Goal: Complete application form

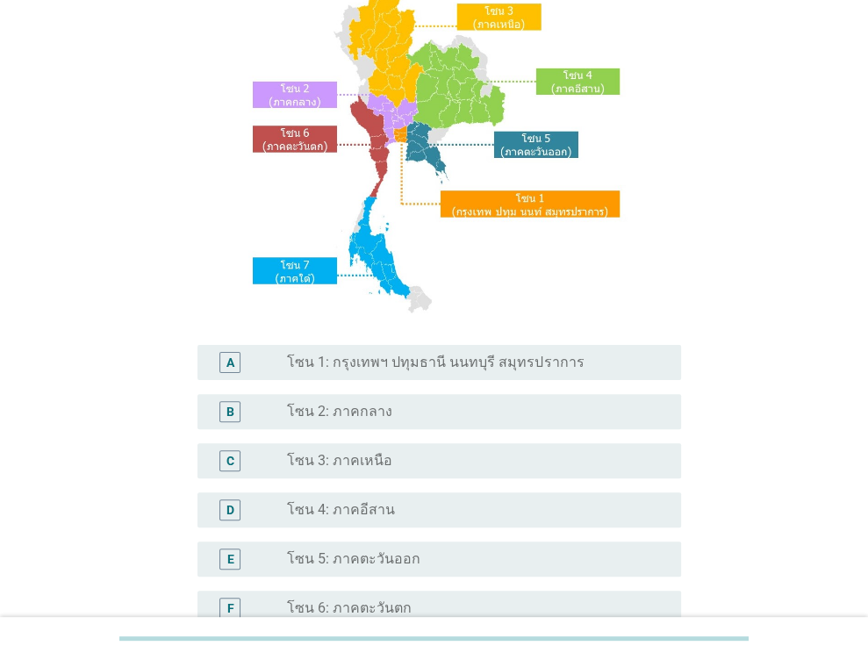
scroll to position [176, 0]
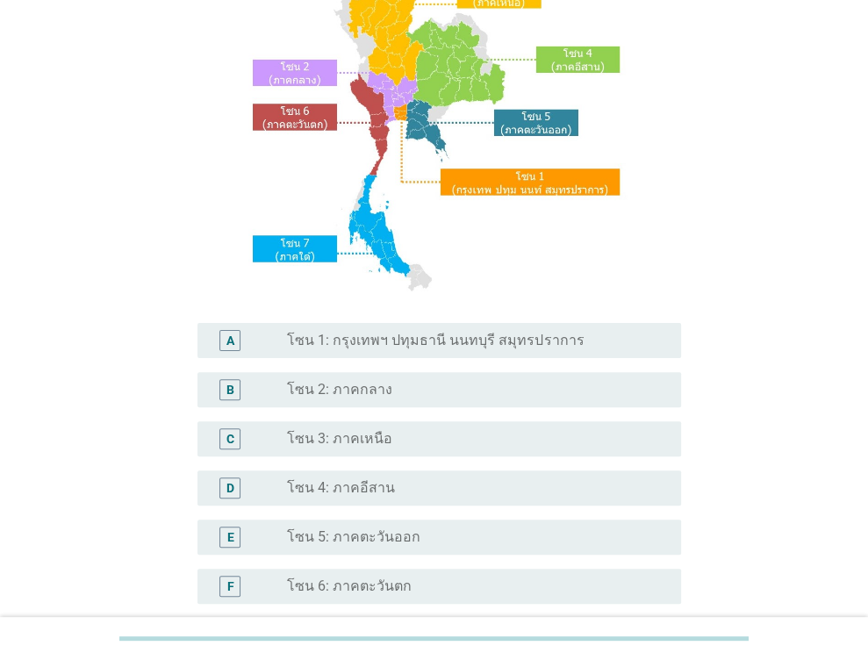
click at [448, 337] on label "โซน 1: กรุงเทพฯ ปทุมธานี นนทบุรี สมุทรปราการ" at bounding box center [435, 341] width 297 height 18
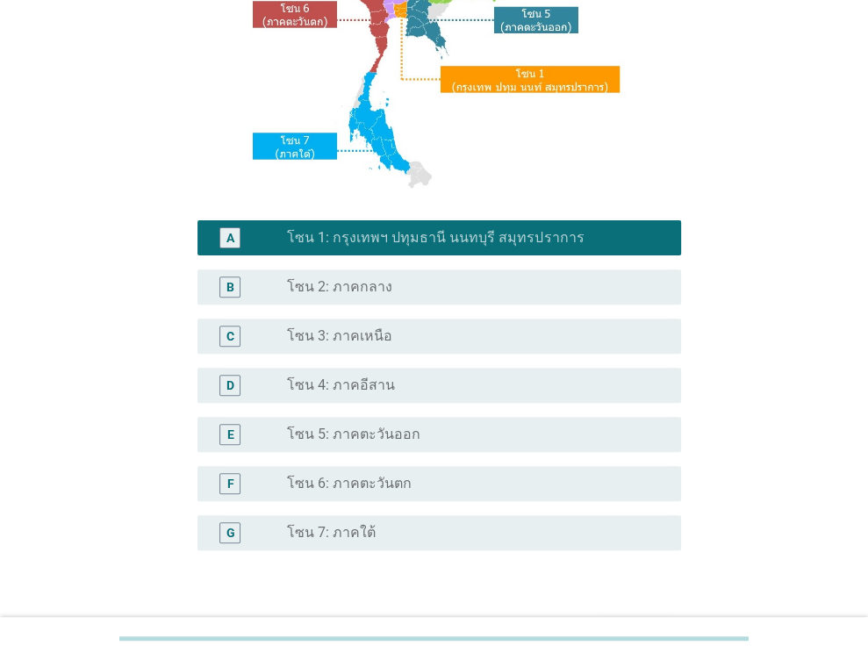
scroll to position [394, 0]
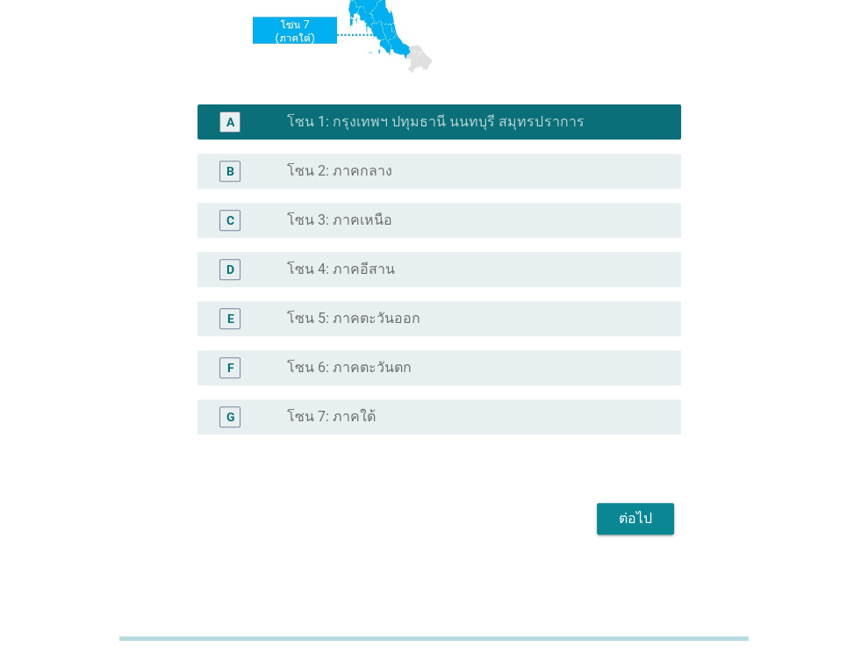
click at [647, 519] on div "ต่อไป" at bounding box center [635, 518] width 49 height 21
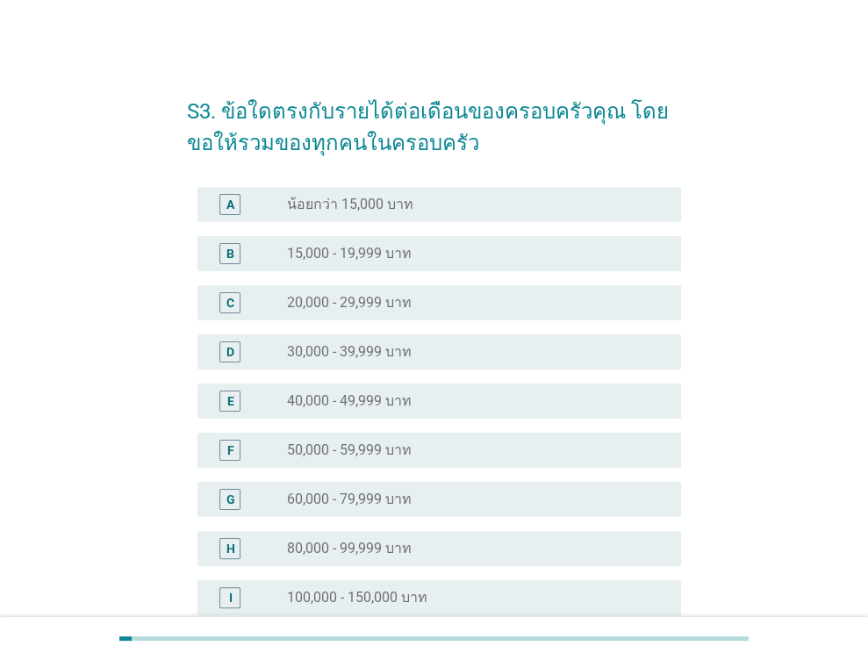
click at [334, 396] on label "40,000 - 49,999 บาท" at bounding box center [349, 401] width 125 height 18
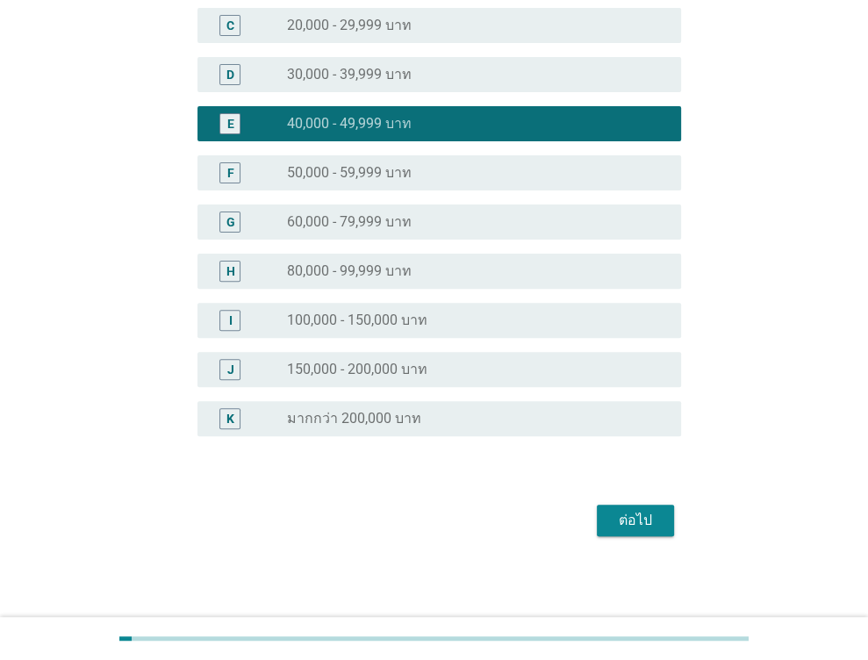
scroll to position [279, 0]
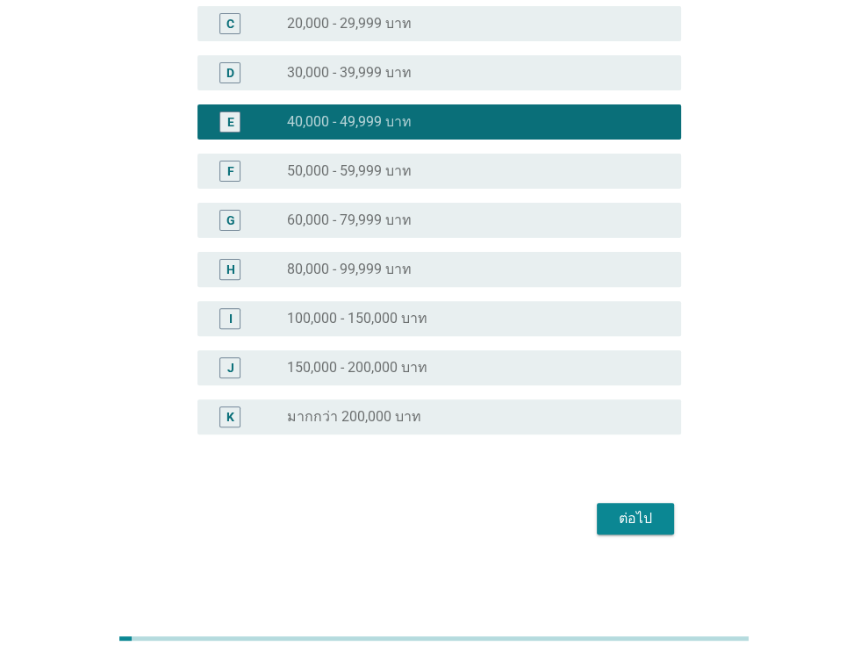
click at [633, 511] on div "ต่อไป" at bounding box center [635, 518] width 49 height 21
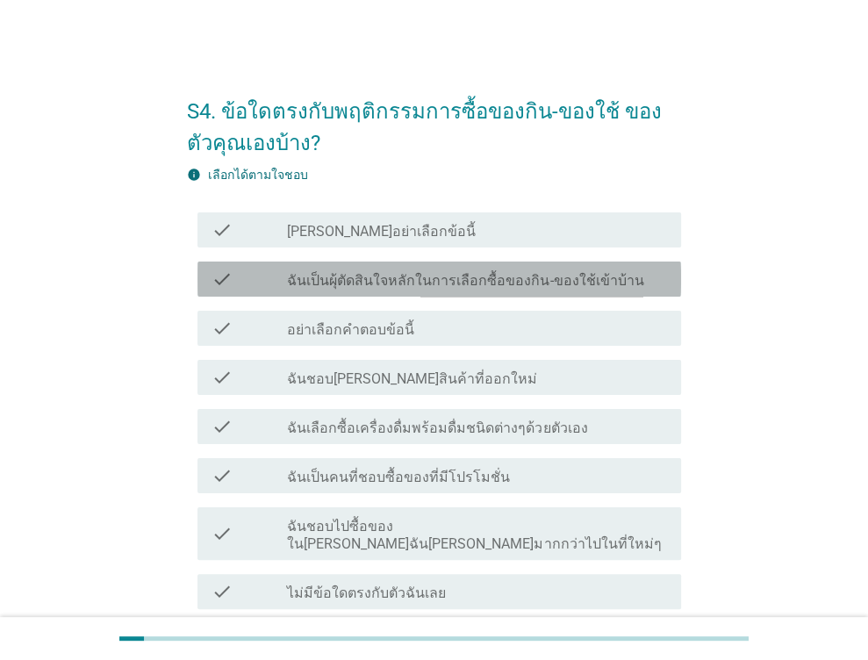
click at [385, 283] on label "ฉันเป็นผุ้ตัดสินใจหลักในการเลือกซื้อของกิน-ของใช้เข้าบ้าน" at bounding box center [465, 281] width 356 height 18
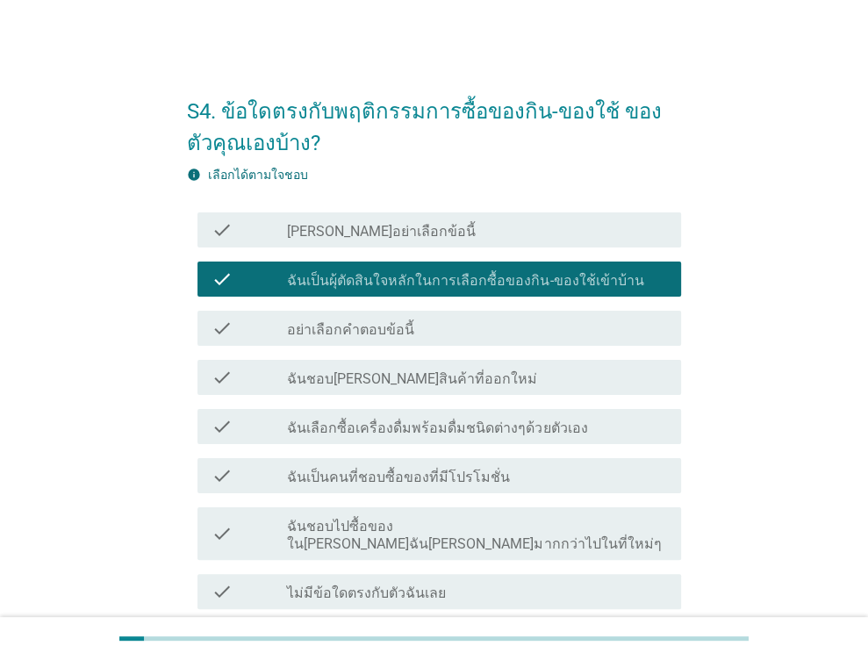
click at [385, 487] on div "check check_box_outline_blank ฉันเป็นคนที่ชอบซื้อของที่มีโปรโมชั่น" at bounding box center [439, 475] width 484 height 35
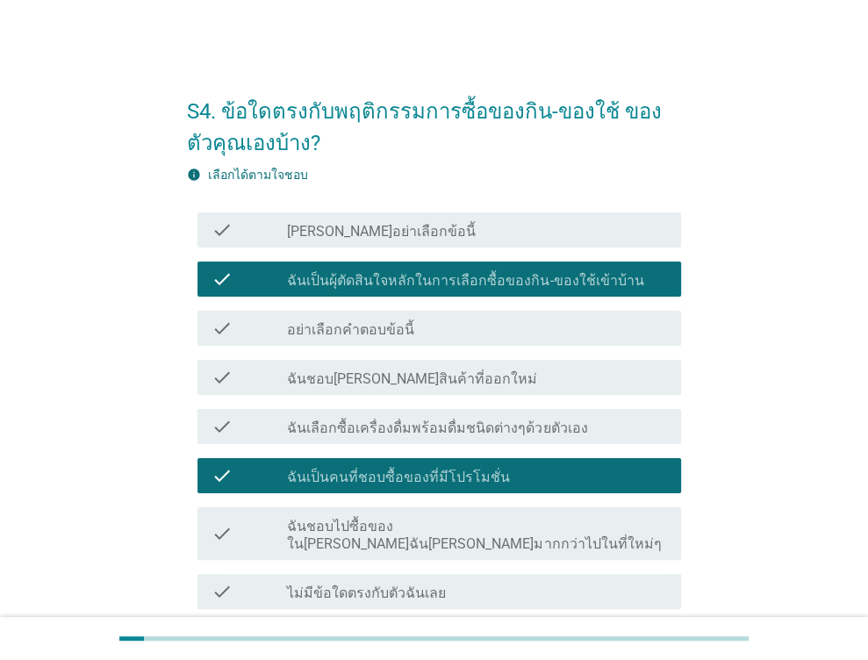
click at [427, 412] on div "check check_box_outline_blank ฉันเลือกซื้อเครื่องดื่มพร้อมดื่มชนิดต่างๆด้วยตัวเ…" at bounding box center [439, 426] width 484 height 35
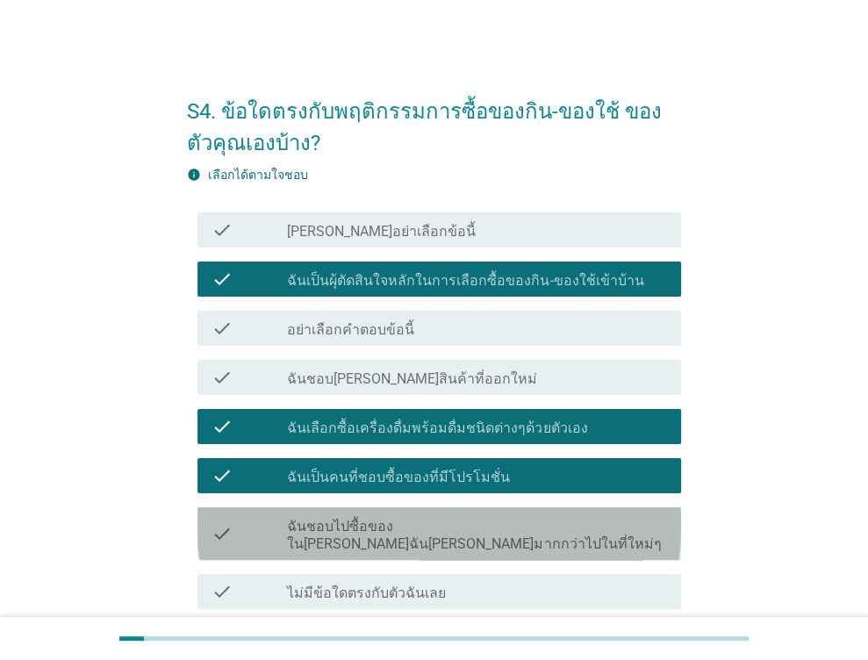
click at [444, 510] on div "check check_box_outline_blank ฉันชอบไปซื้อของใน[PERSON_NAME]ฉัน[PERSON_NAME]มาก…" at bounding box center [439, 533] width 484 height 53
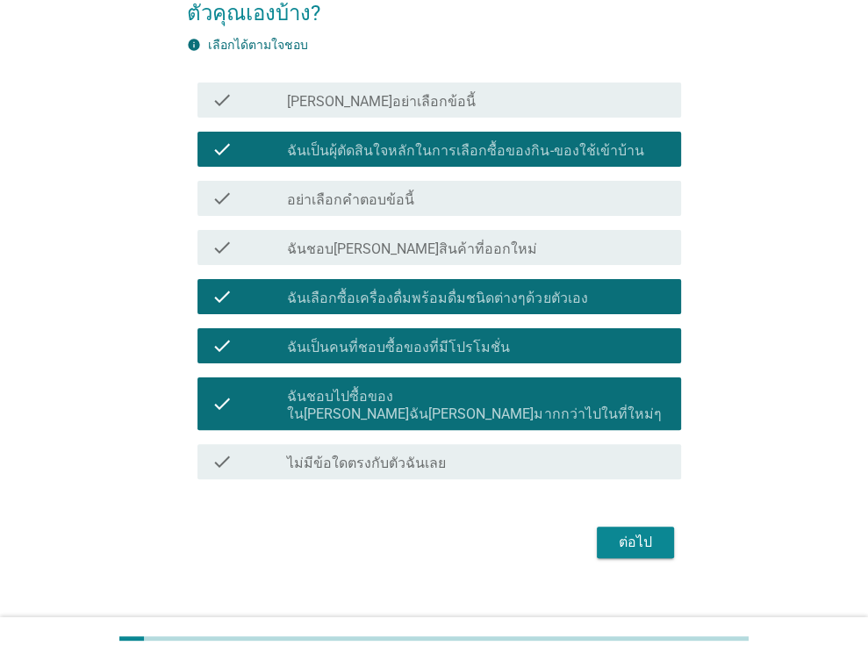
scroll to position [136, 0]
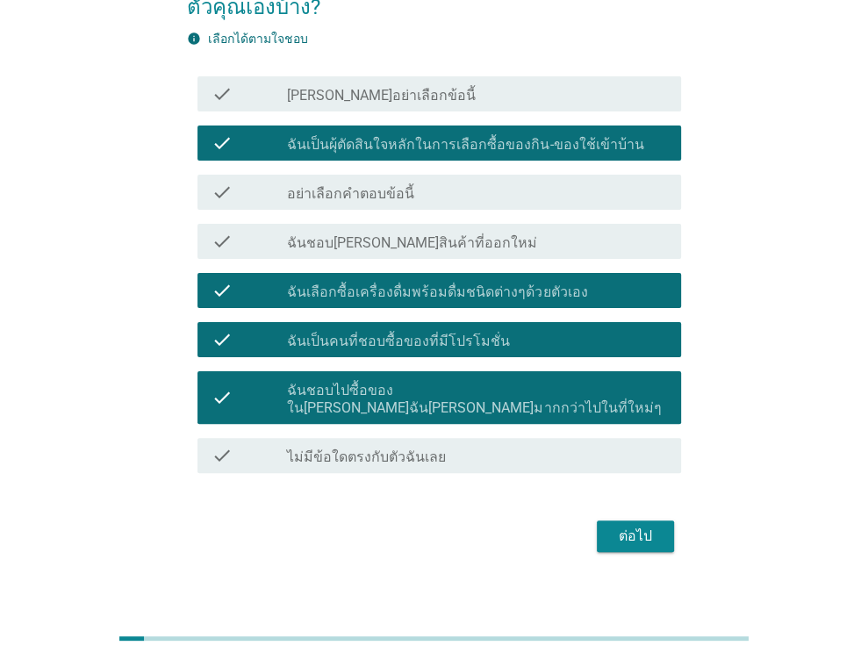
click at [642, 530] on button "ต่อไป" at bounding box center [635, 536] width 77 height 32
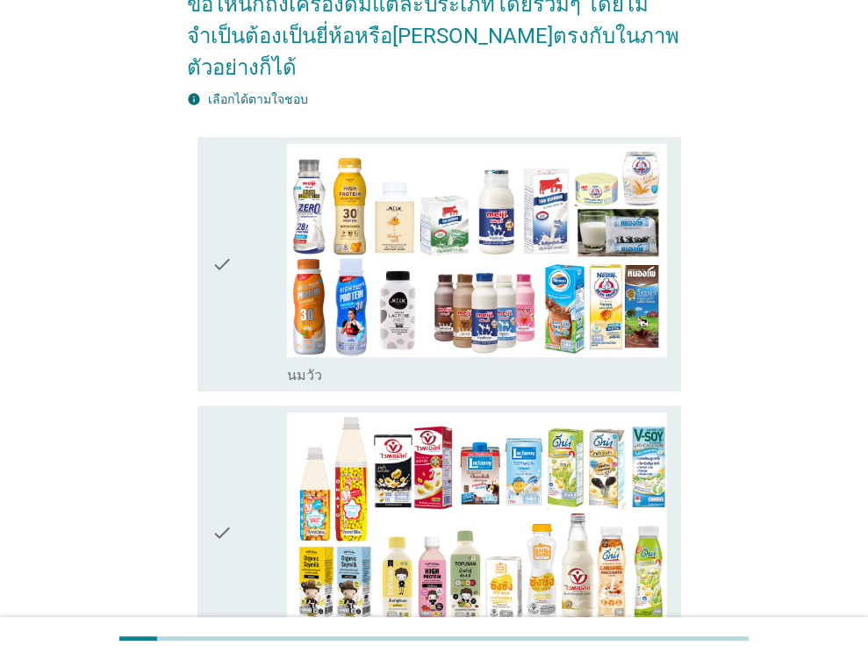
scroll to position [351, 0]
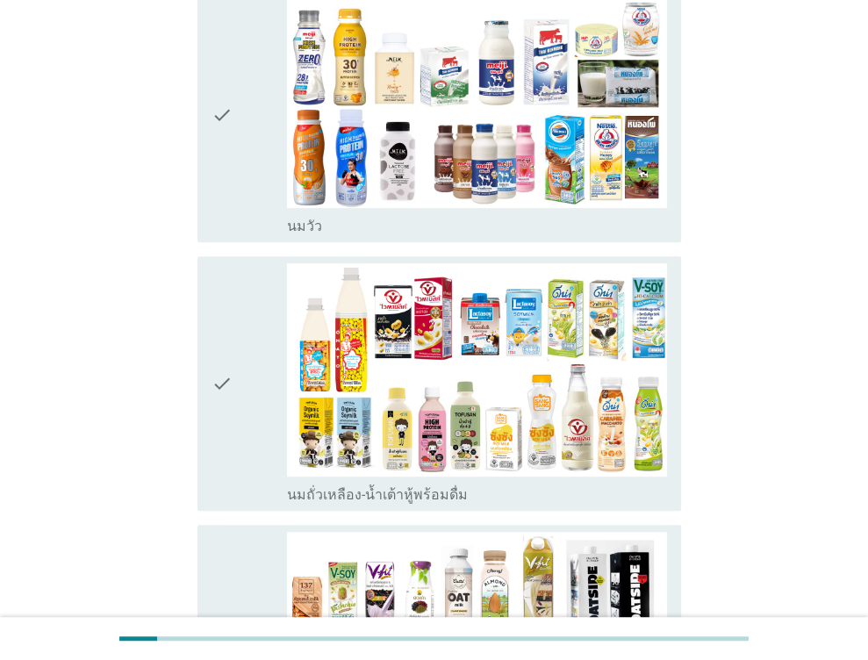
click at [240, 354] on div "check" at bounding box center [249, 383] width 76 height 240
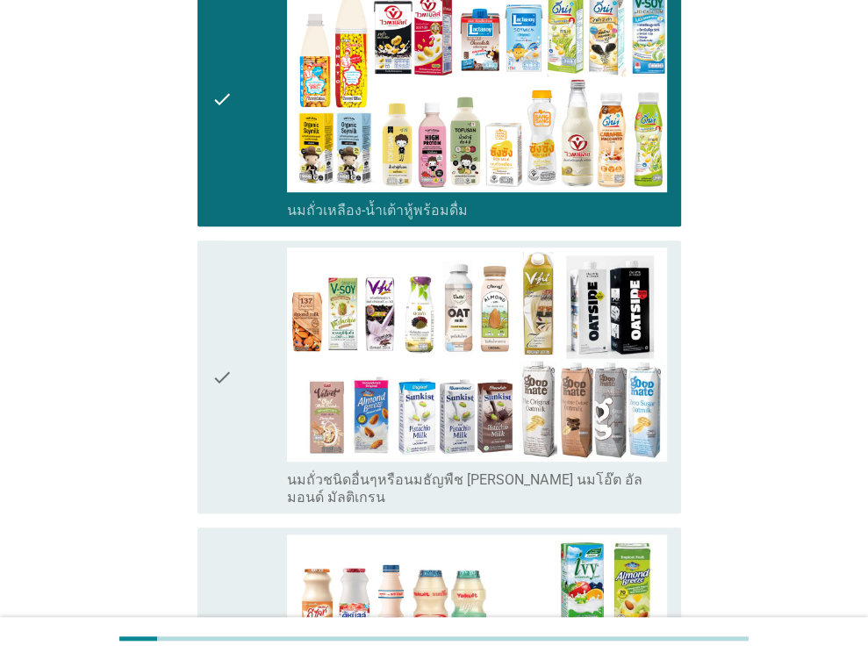
scroll to position [614, 0]
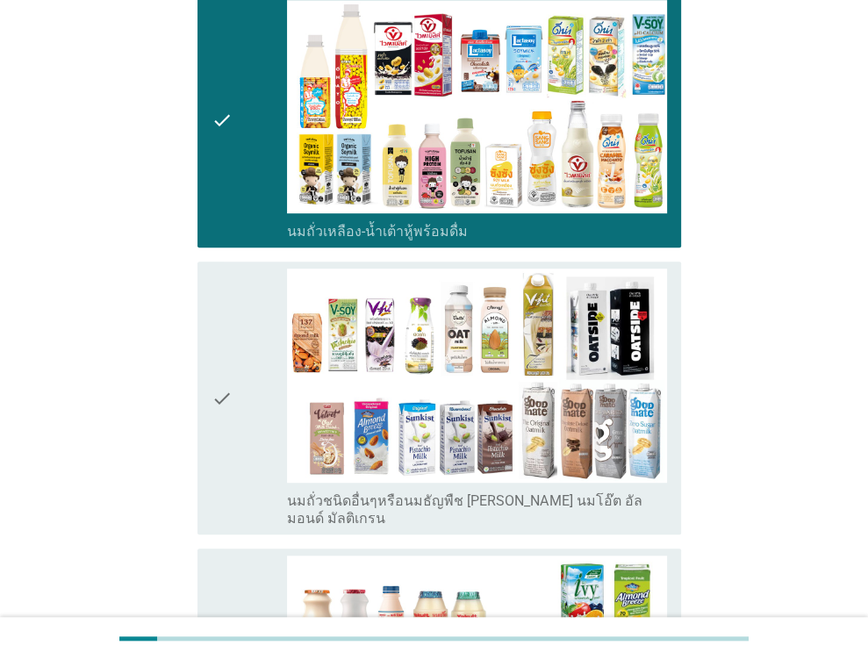
click at [240, 344] on div "check" at bounding box center [249, 398] width 76 height 258
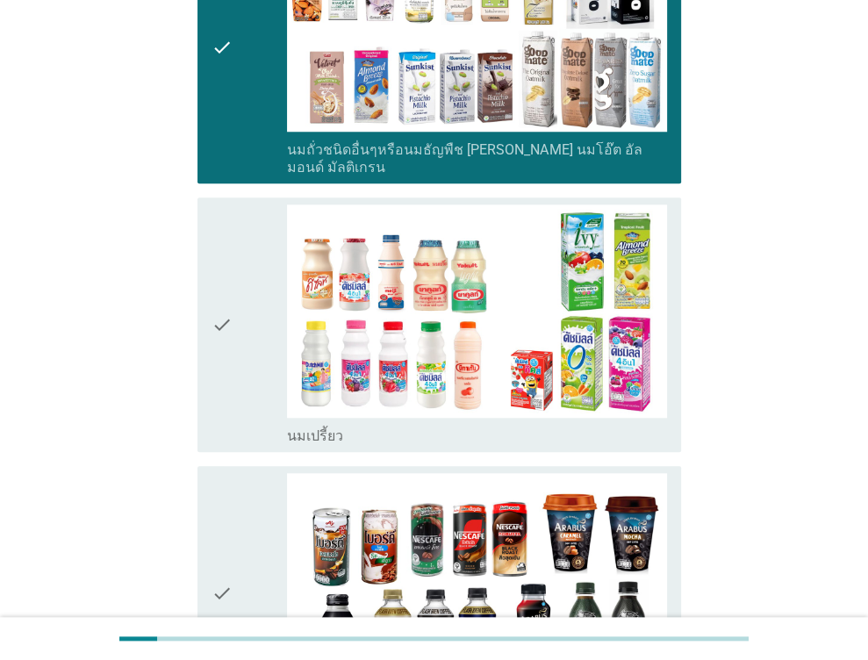
scroll to position [1404, 0]
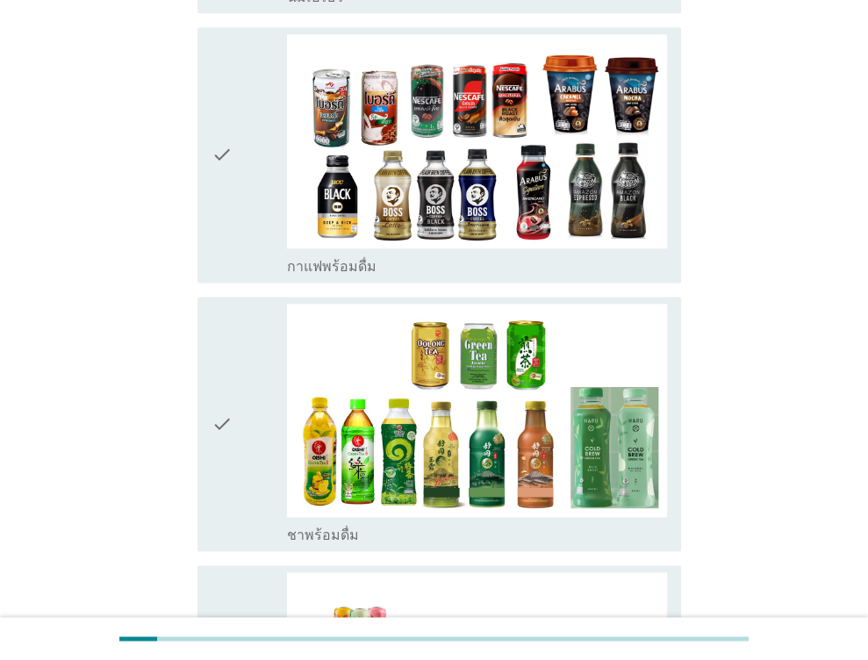
click at [233, 178] on div "check" at bounding box center [249, 154] width 76 height 240
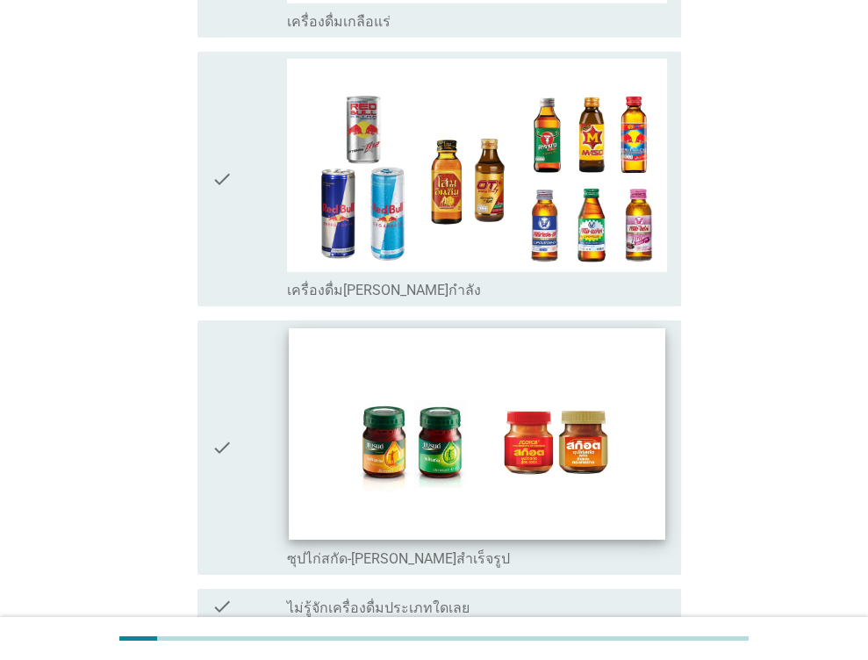
scroll to position [3556, 0]
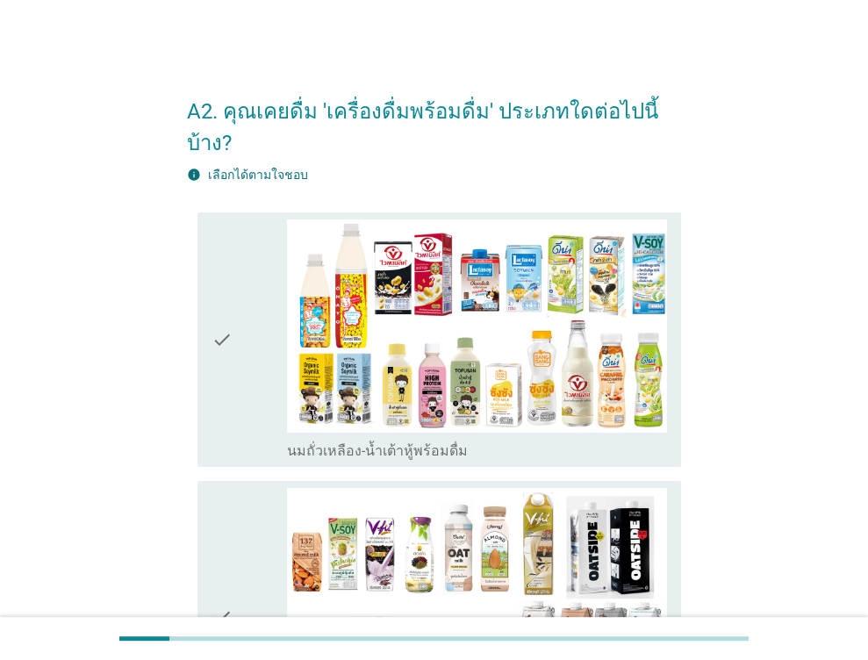
click at [222, 505] on icon "check" at bounding box center [221, 617] width 21 height 258
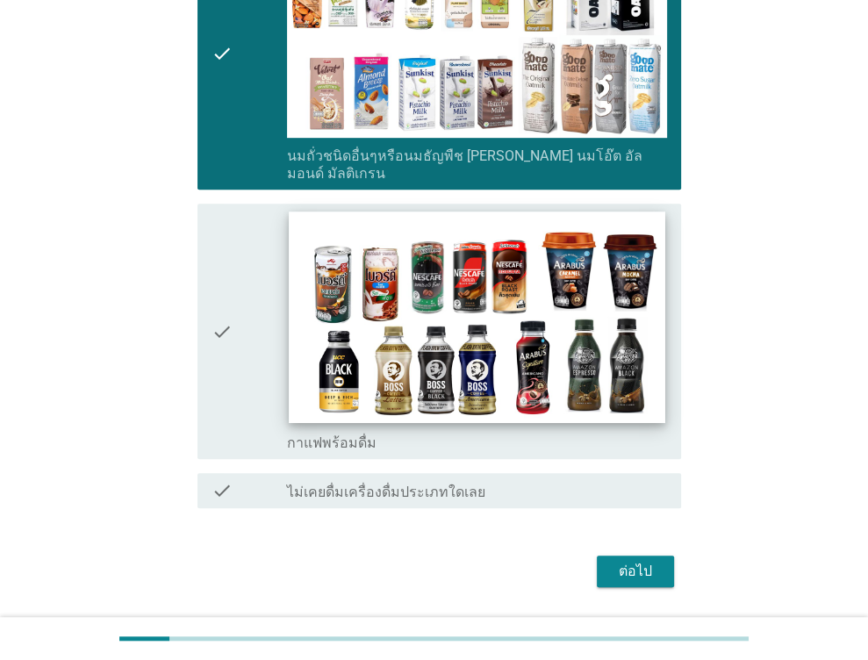
scroll to position [565, 0]
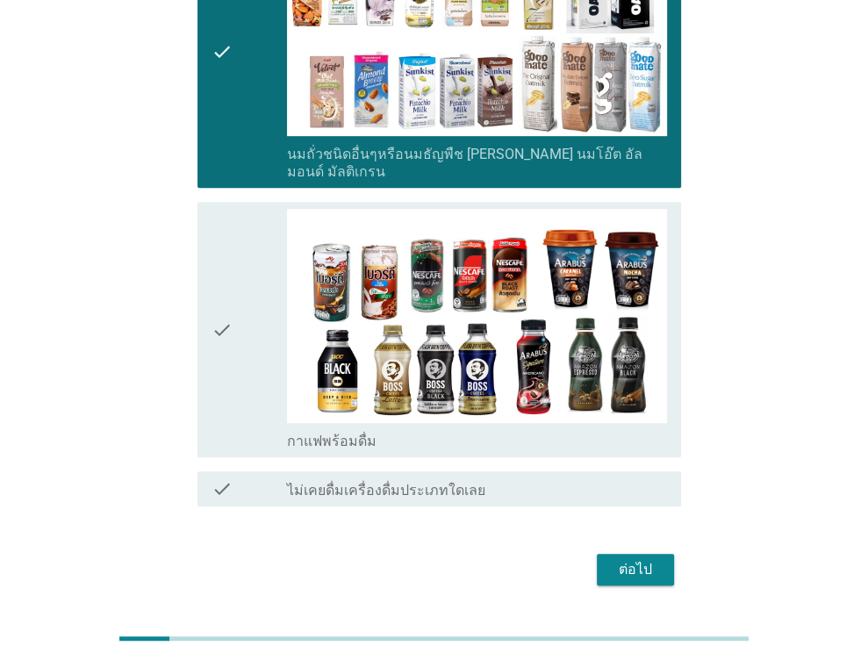
click at [626, 559] on div "ต่อไป" at bounding box center [635, 569] width 49 height 21
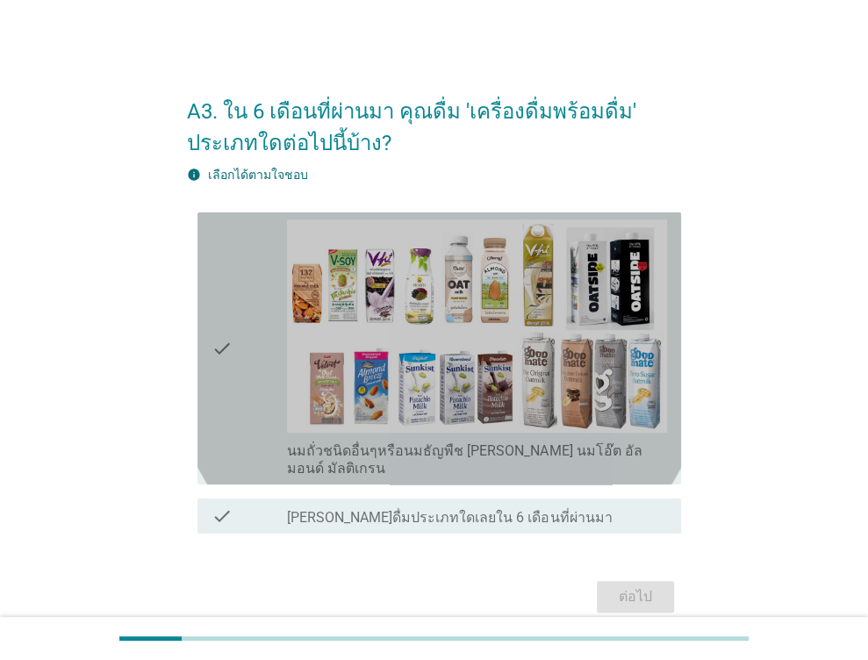
click at [249, 333] on div "check" at bounding box center [249, 348] width 76 height 258
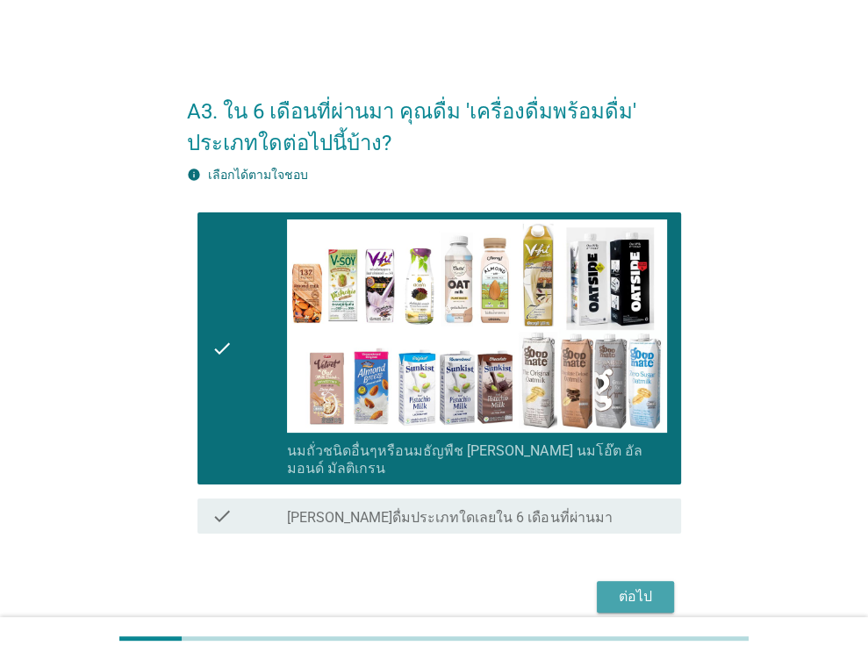
click at [626, 586] on div "ต่อไป" at bounding box center [635, 596] width 49 height 21
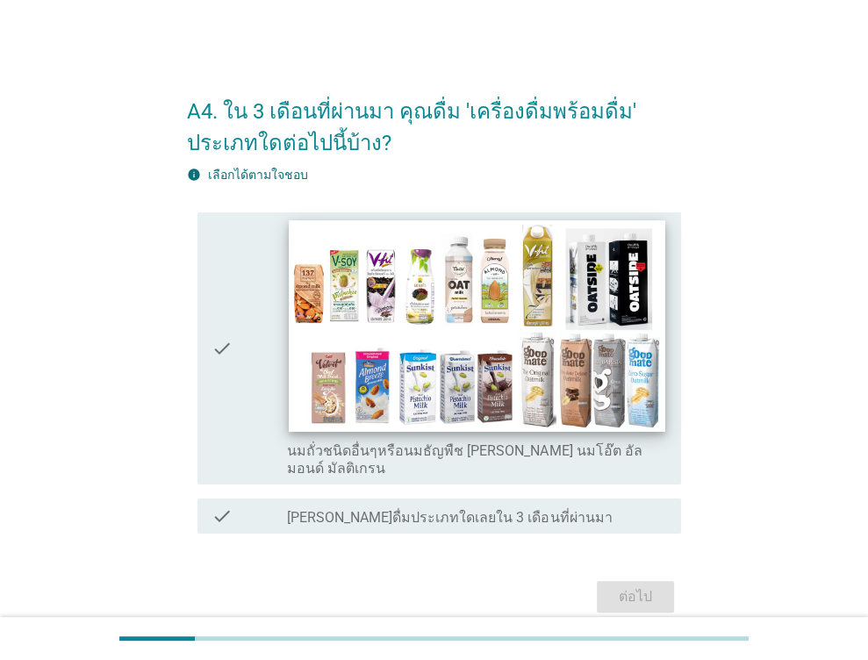
click at [426, 341] on img at bounding box center [478, 325] width 376 height 211
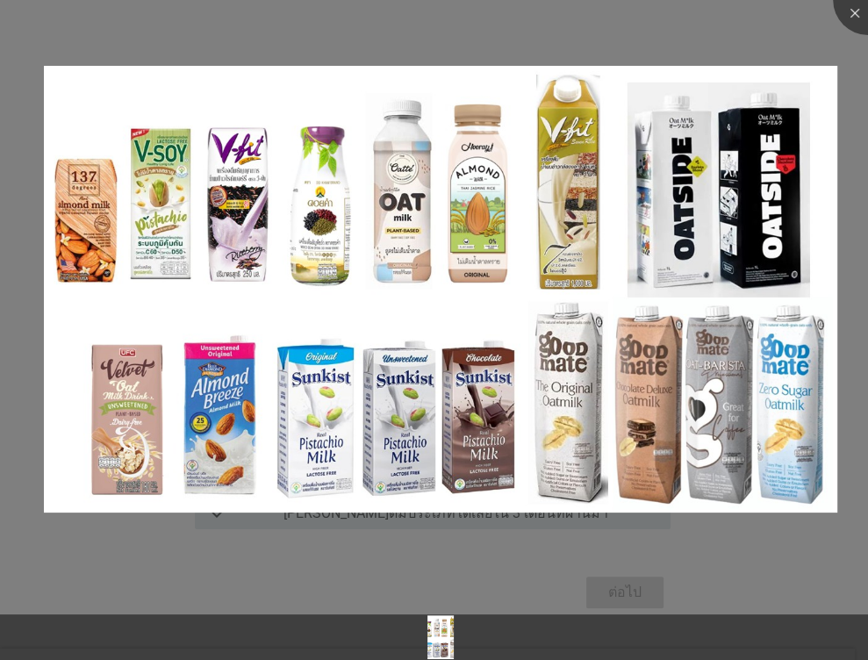
click at [324, 599] on div at bounding box center [434, 606] width 868 height 15
click at [856, 20] on div at bounding box center [868, 0] width 70 height 70
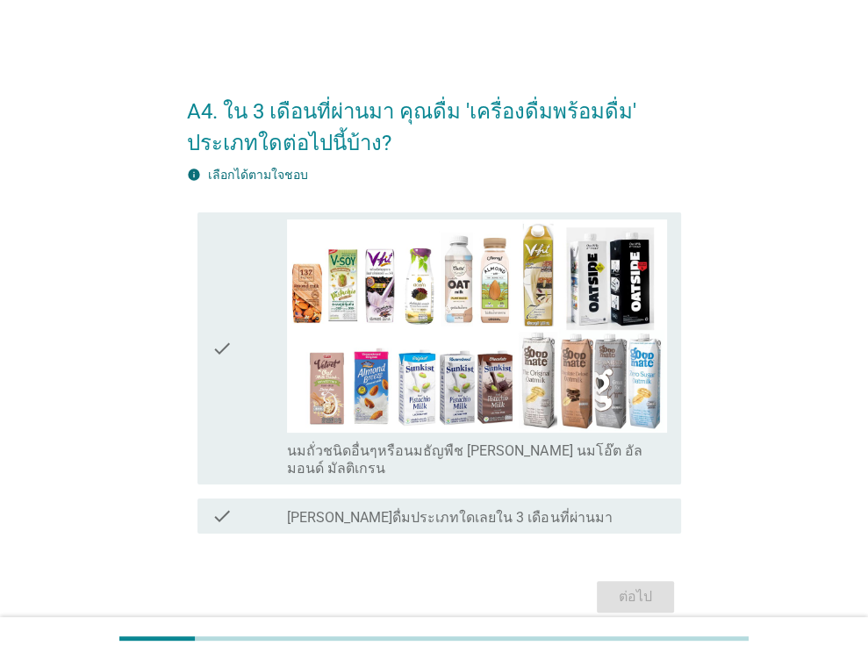
click at [220, 357] on icon "check" at bounding box center [221, 348] width 21 height 258
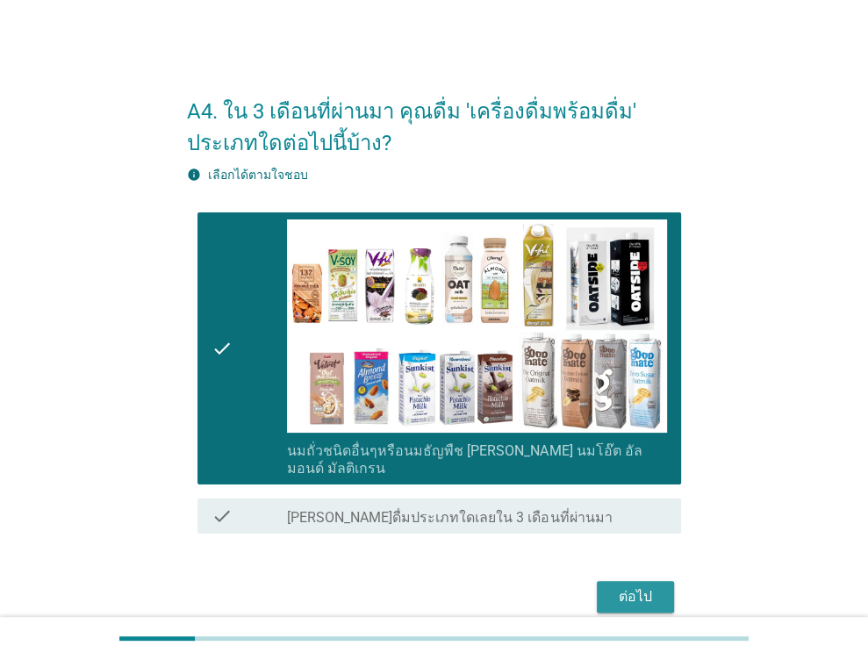
click at [656, 586] on div "ต่อไป" at bounding box center [635, 596] width 49 height 21
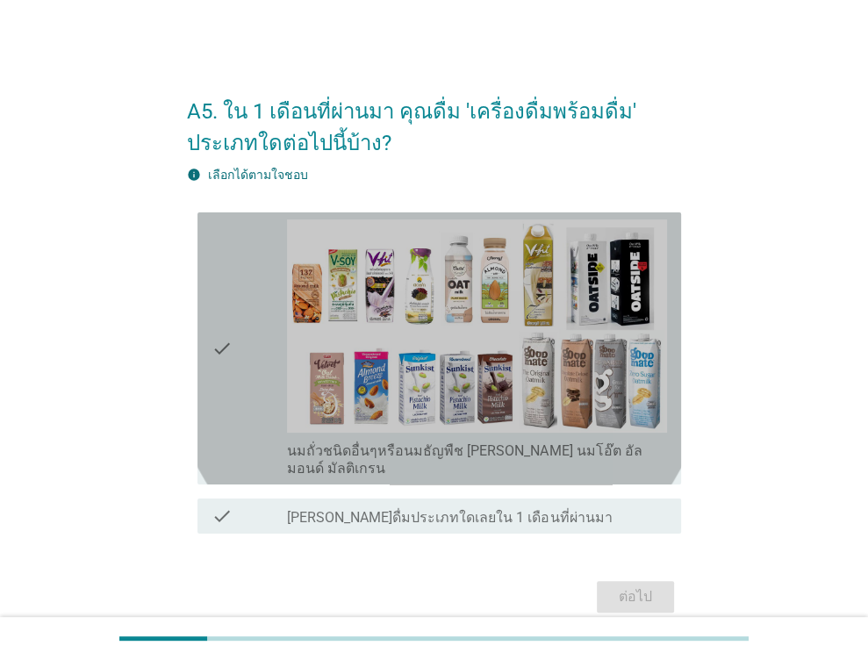
click at [221, 305] on icon "check" at bounding box center [221, 348] width 21 height 258
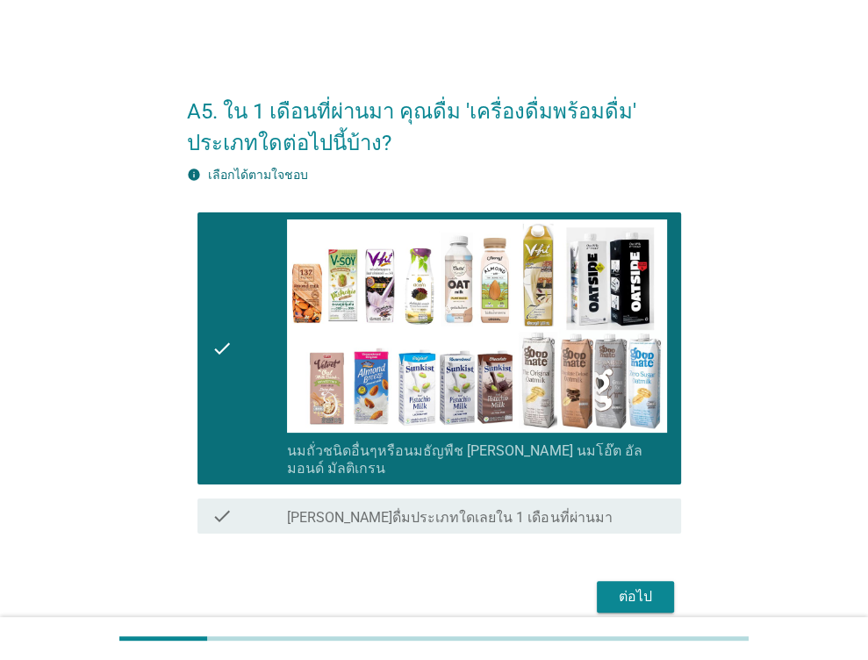
click at [625, 586] on div "ต่อไป" at bounding box center [635, 596] width 49 height 21
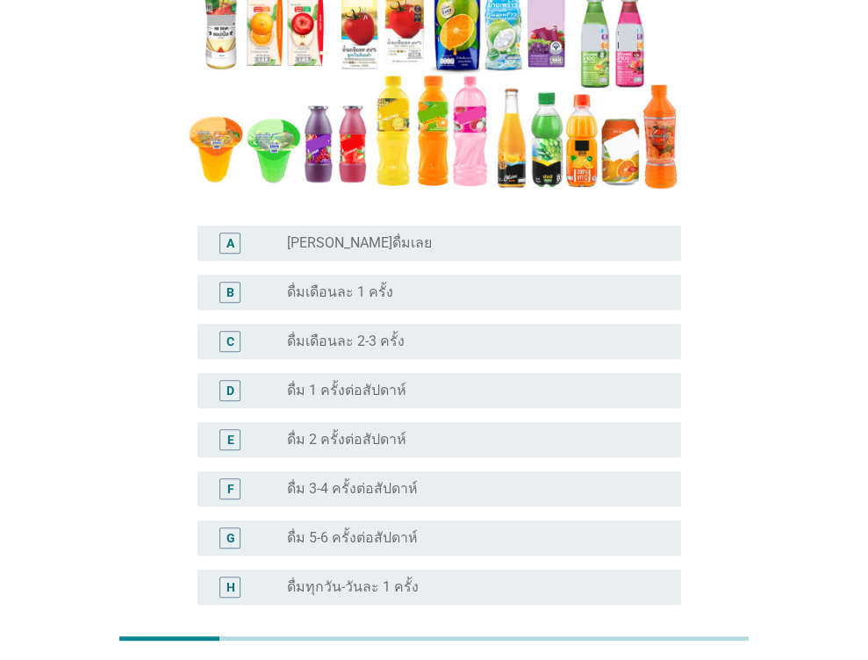
scroll to position [305, 0]
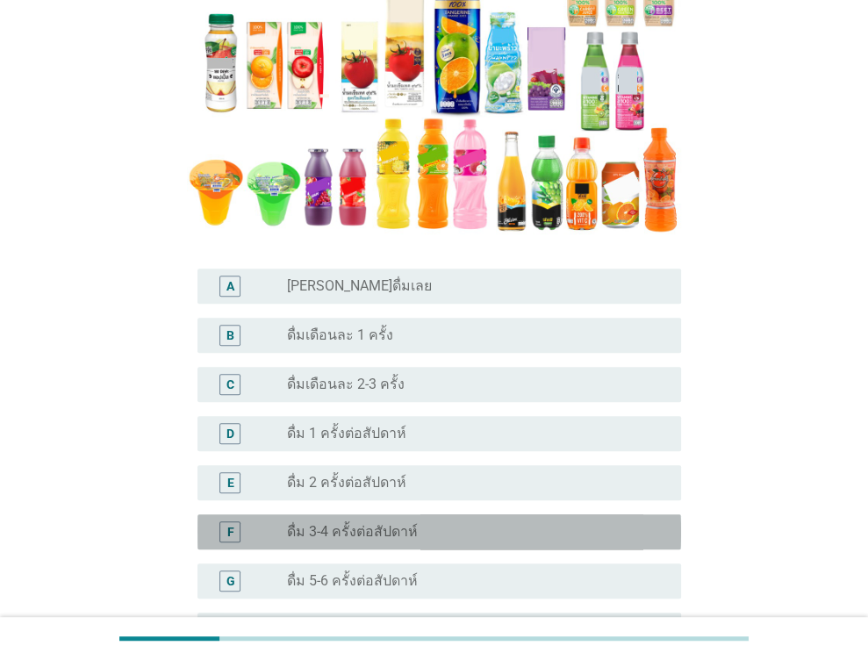
click at [341, 528] on label "ดื่ม 3-4 ครั้งต่อสัปดาห์" at bounding box center [352, 532] width 131 height 18
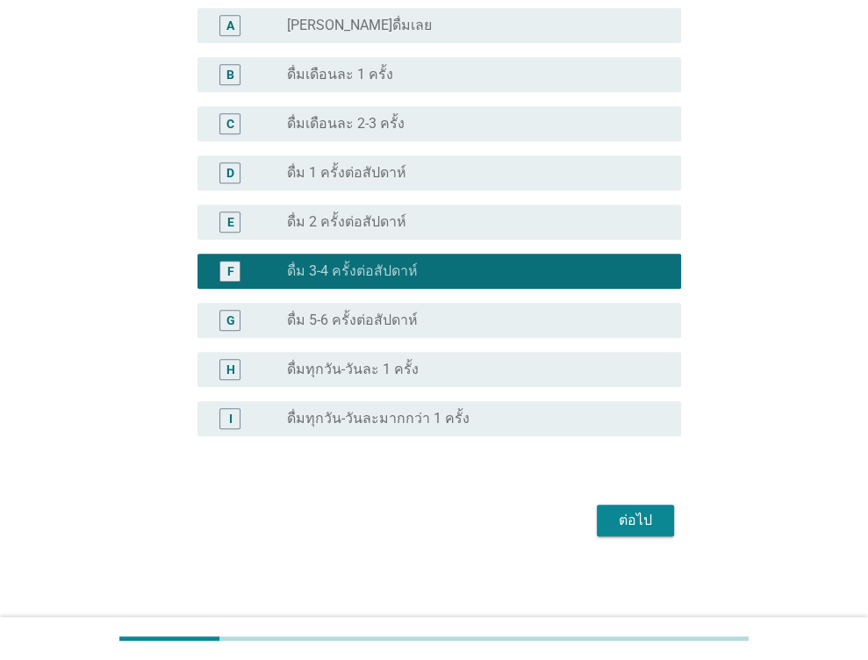
scroll to position [568, 0]
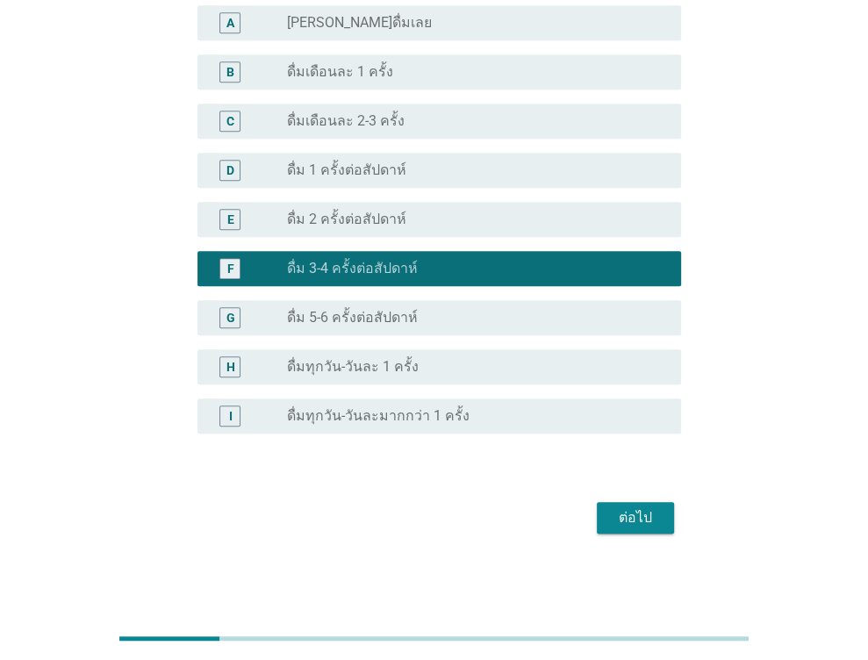
click at [639, 522] on div "ต่อไป" at bounding box center [635, 517] width 49 height 21
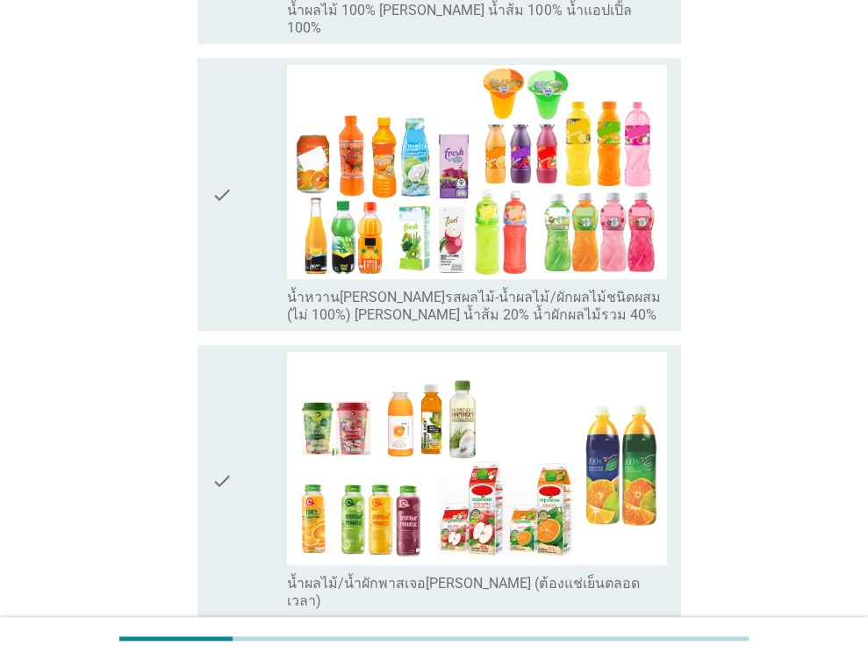
scroll to position [837, 0]
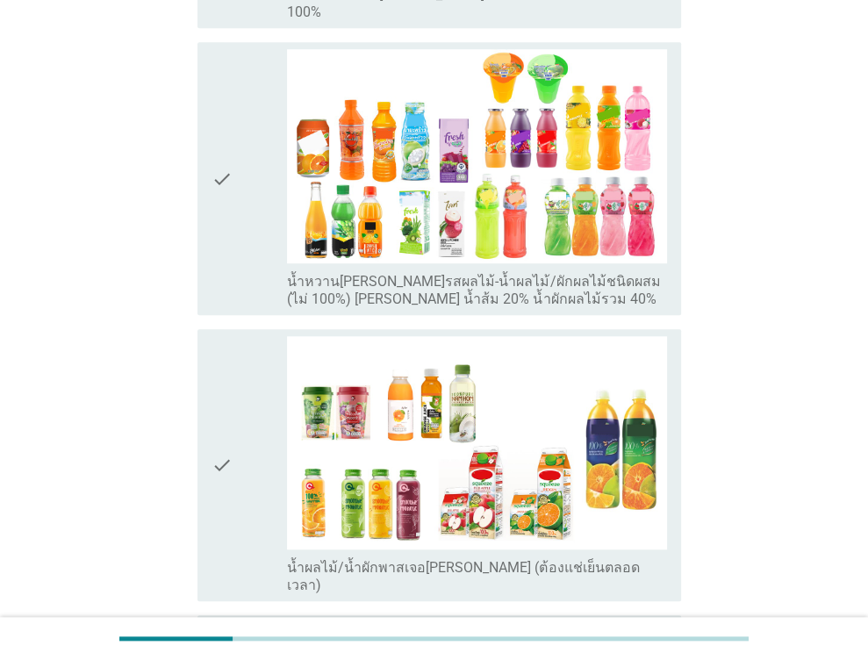
click at [334, 615] on div "check check_box_outline_blank ไม่แน่ใจว่าดื่มประเภทใด" at bounding box center [439, 632] width 484 height 35
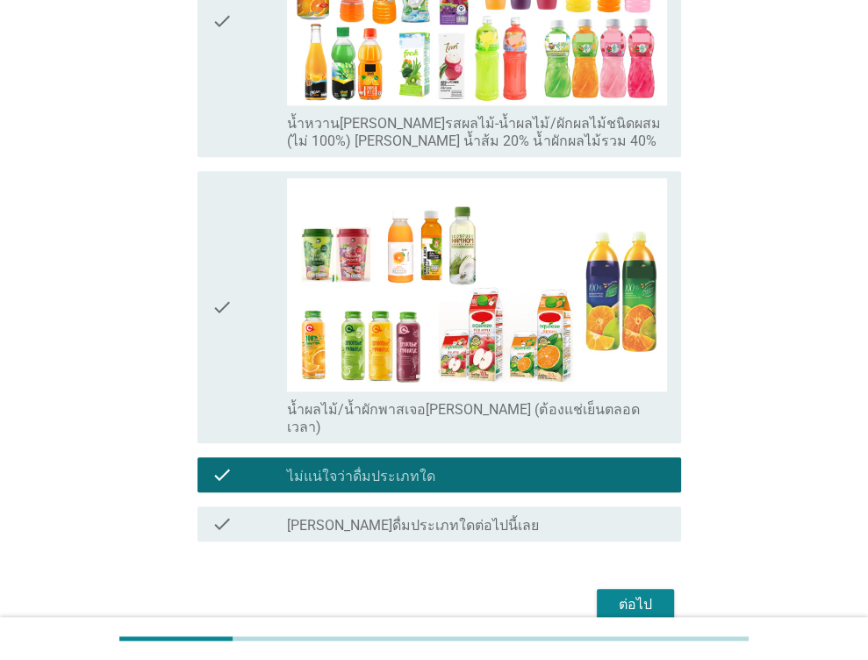
scroll to position [1013, 0]
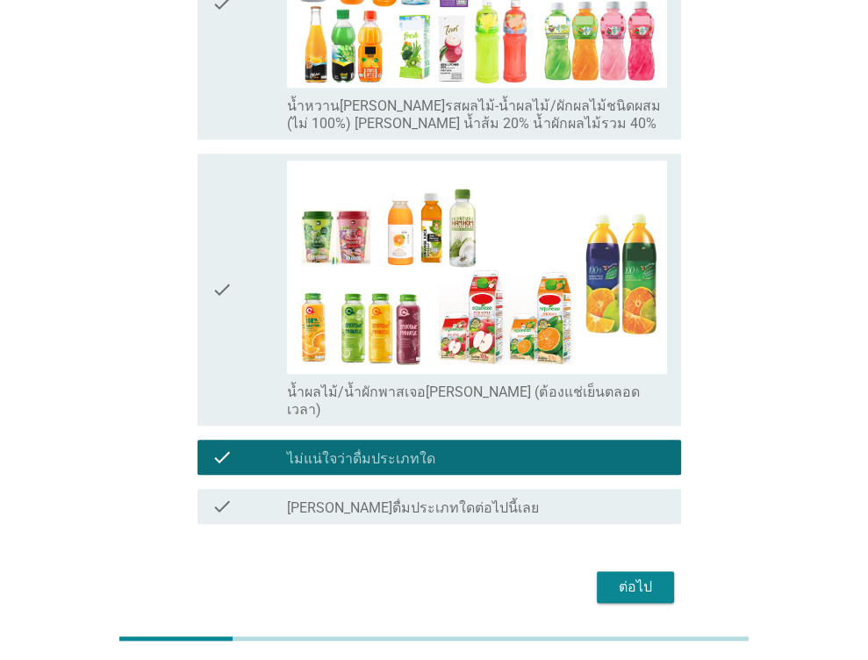
click at [643, 577] on div "ต่อไป" at bounding box center [635, 587] width 49 height 21
